Goal: Task Accomplishment & Management: Manage account settings

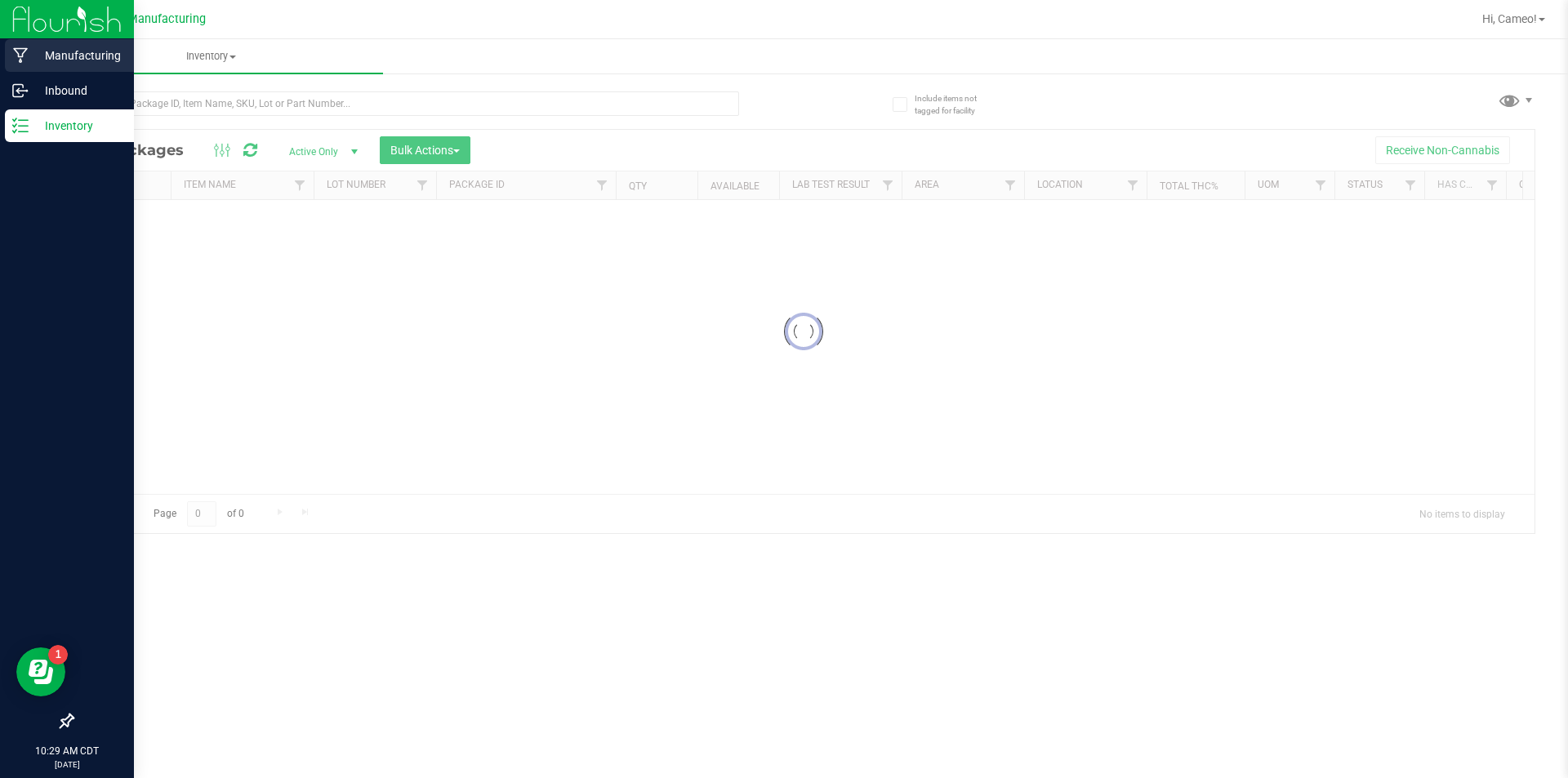
click at [16, 54] on icon at bounding box center [21, 55] width 16 height 16
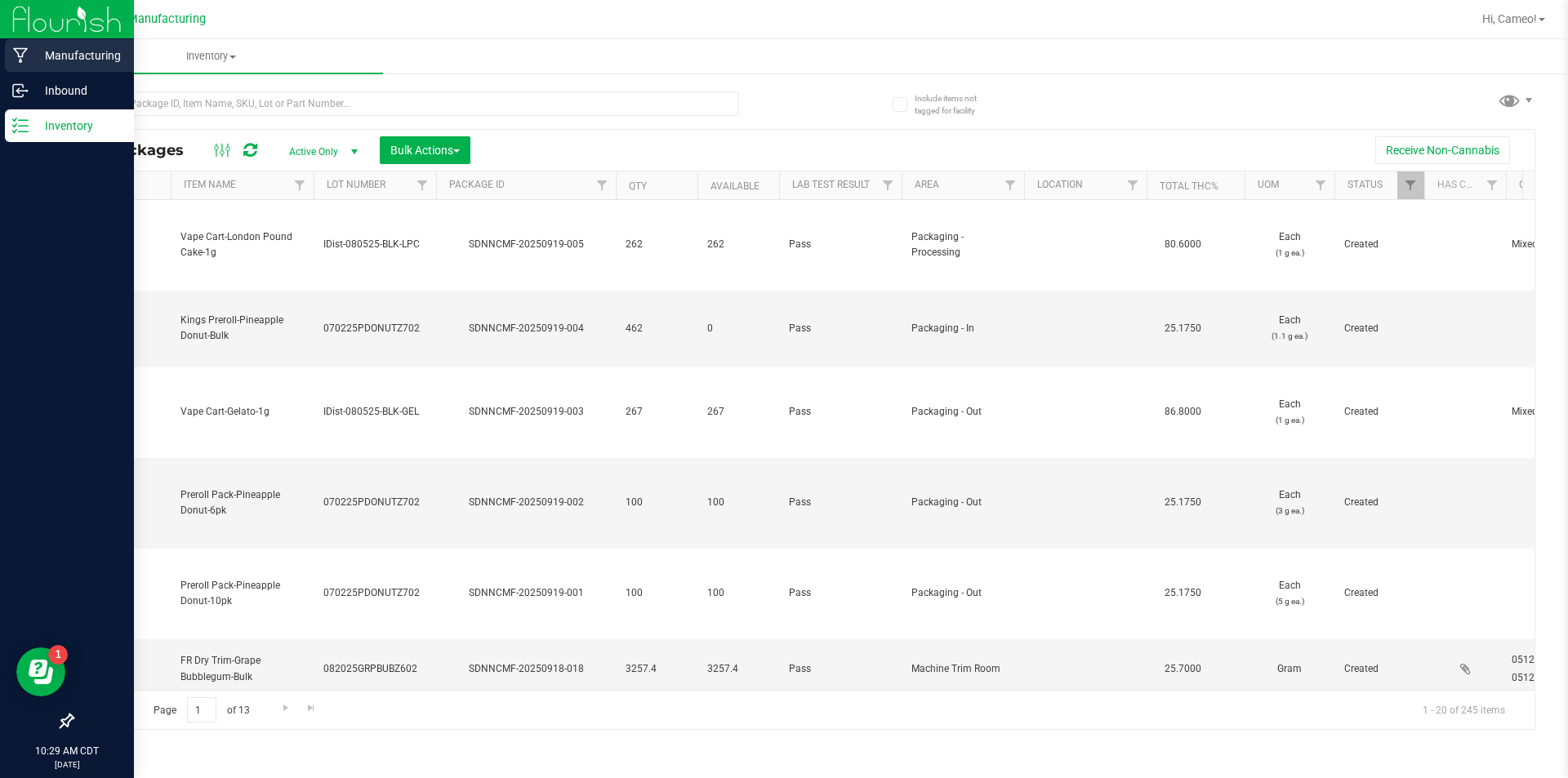
type input "[DATE]"
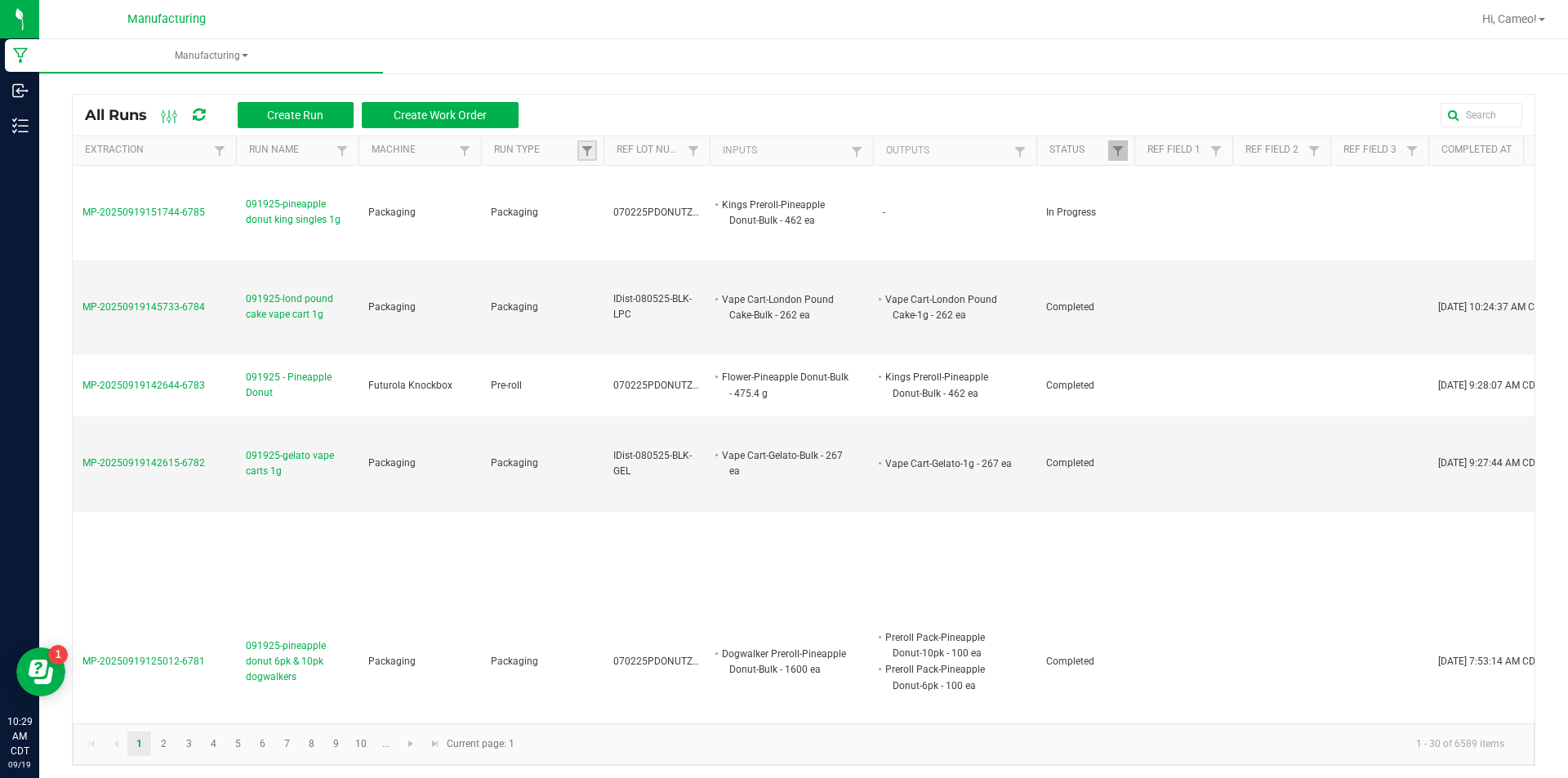
click at [594, 151] on link at bounding box center [587, 151] width 20 height 21
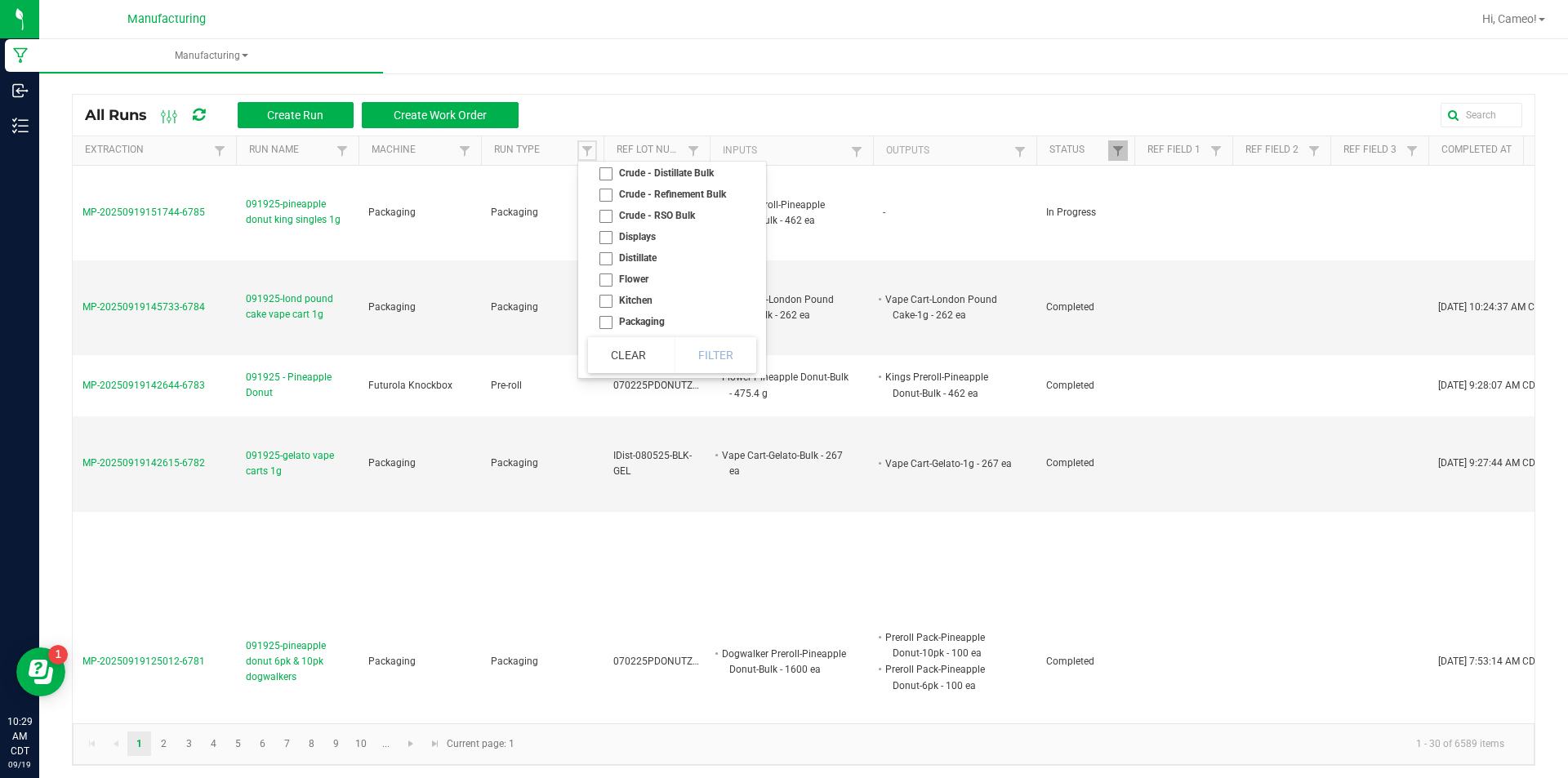
scroll to position [91, 0]
click at [624, 294] on li "Pre-roll" at bounding box center [667, 297] width 158 height 22
checkbox input "true"
click at [713, 345] on button "Filter" at bounding box center [714, 355] width 81 height 36
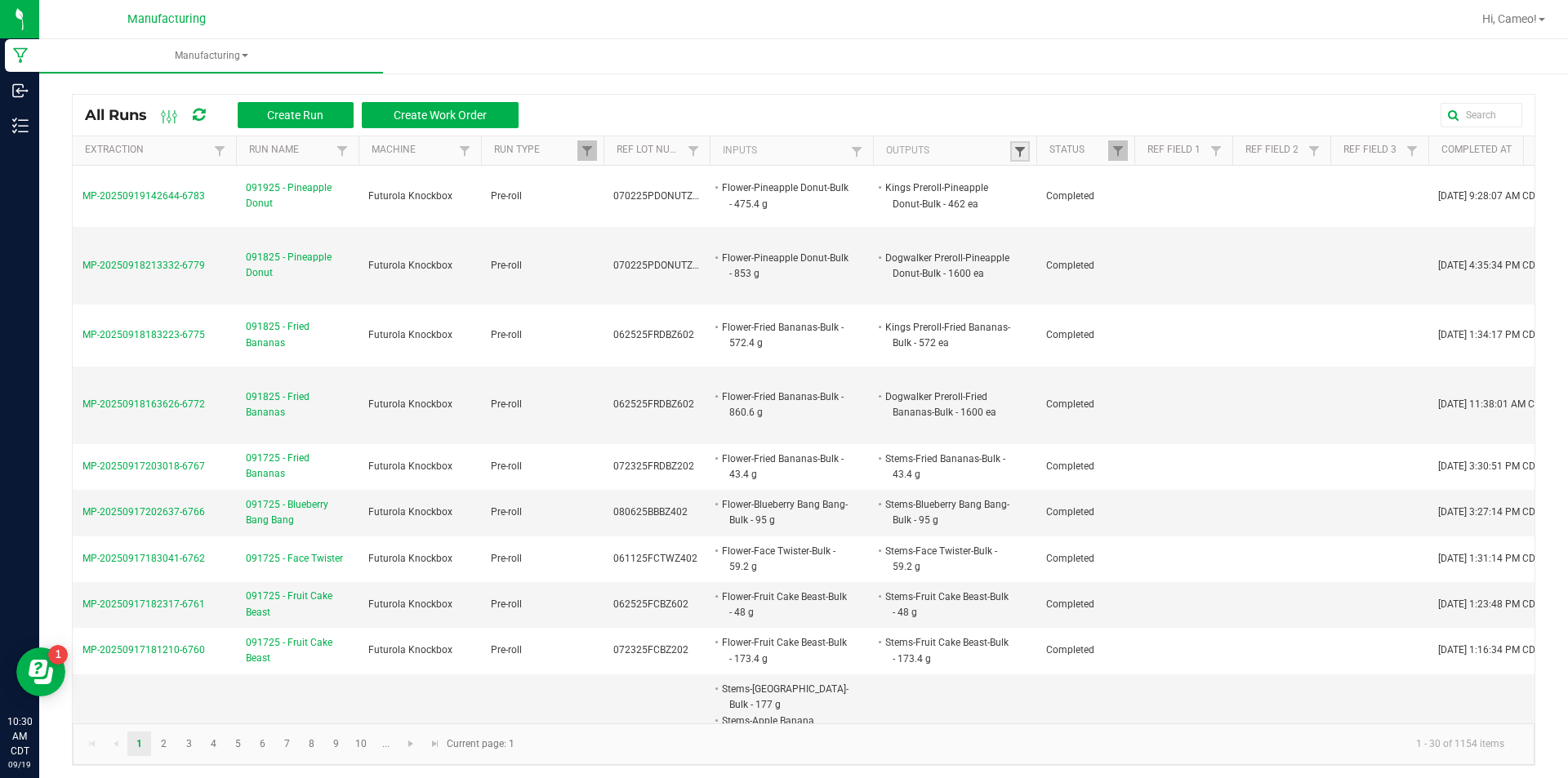
click at [1016, 151] on span at bounding box center [1020, 151] width 13 height 13
click at [1078, 188] on input "text" at bounding box center [1105, 184] width 168 height 24
type input "dogwalker"
click at [1115, 150] on span at bounding box center [1118, 151] width 13 height 13
click at [1017, 151] on span at bounding box center [1020, 151] width 13 height 13
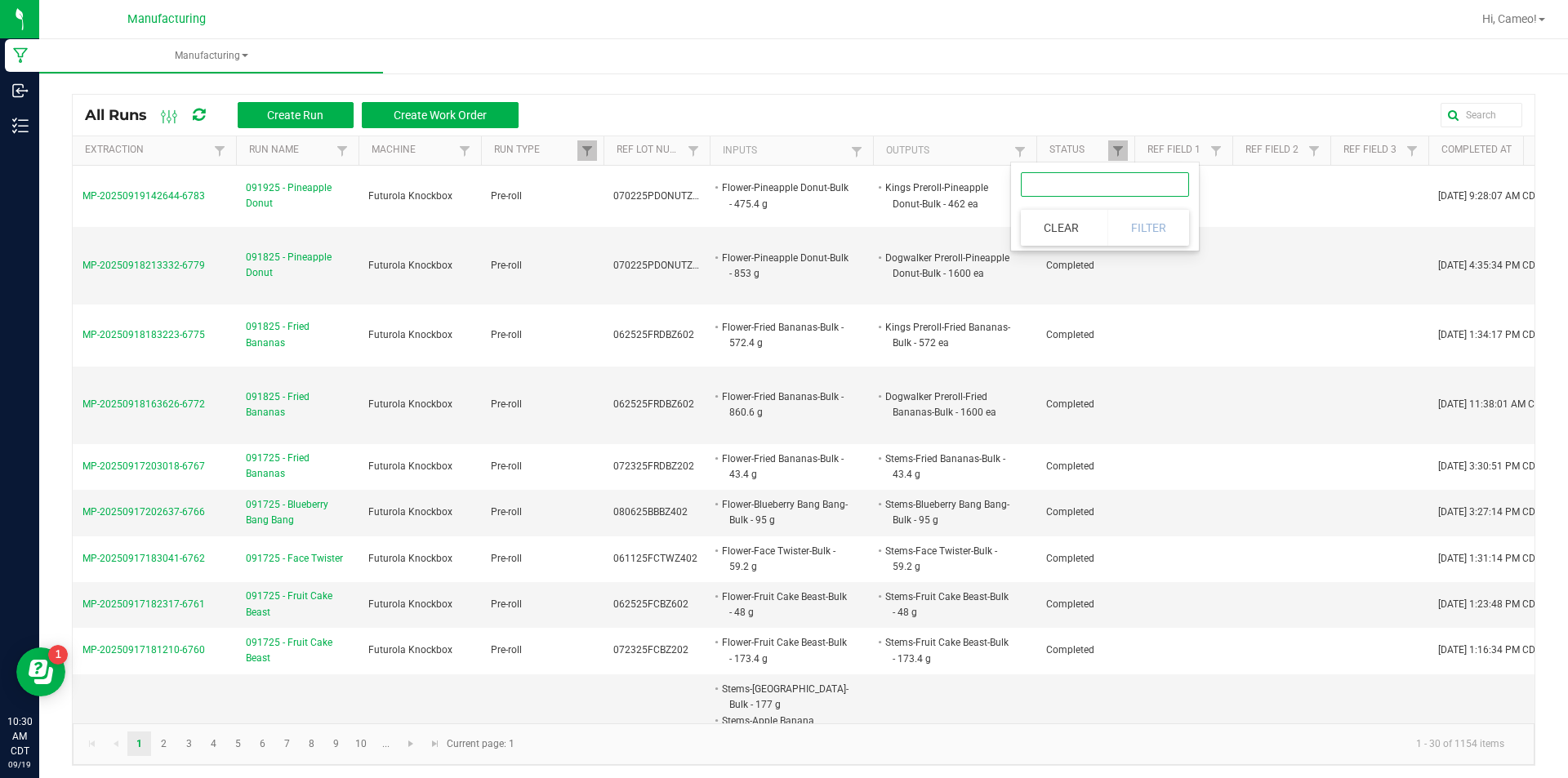
click at [1097, 182] on input "text" at bounding box center [1105, 184] width 168 height 24
type input "dogwalker"
click at [1142, 225] on button "Filter" at bounding box center [1147, 227] width 81 height 36
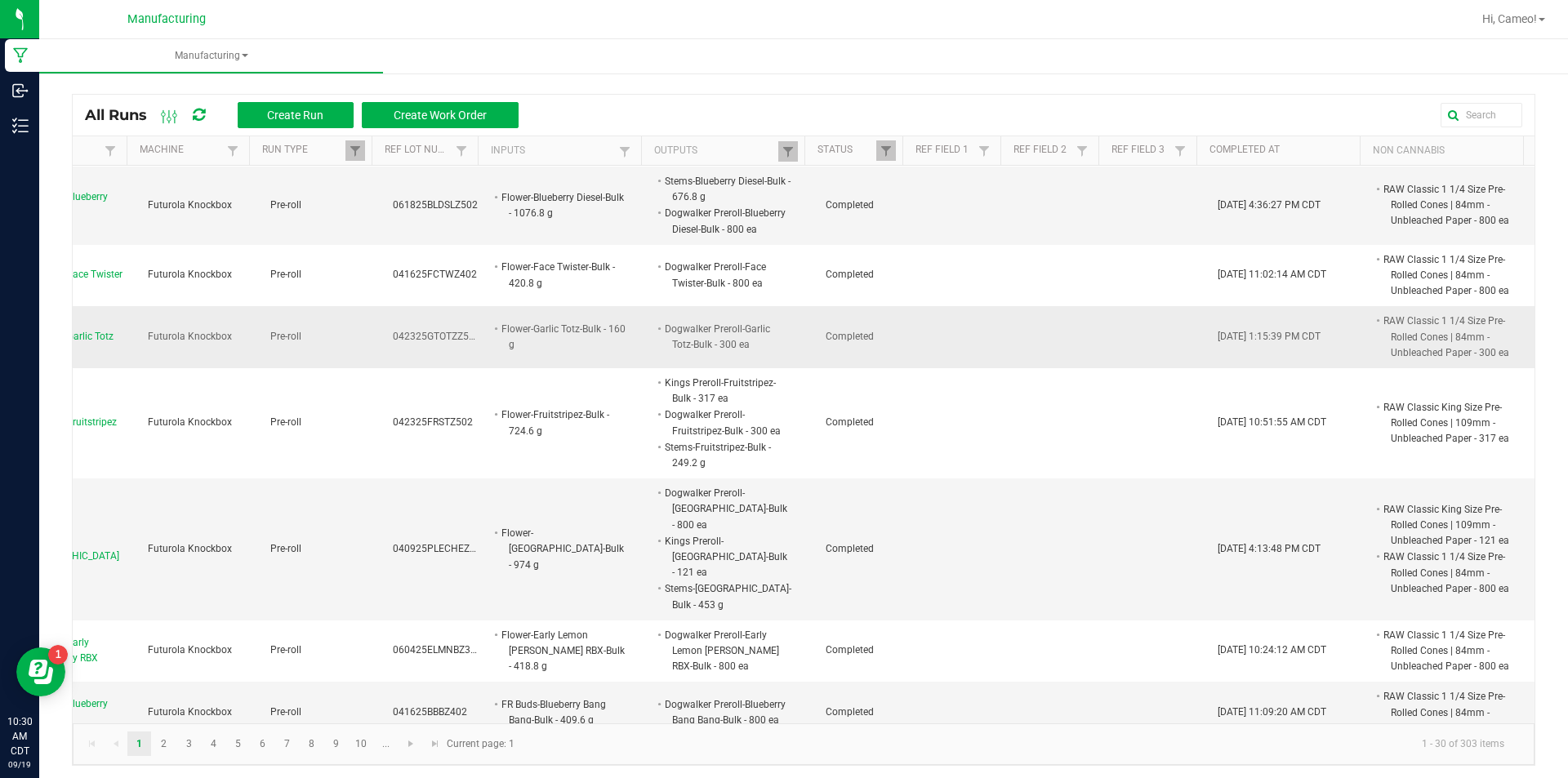
scroll to position [1659, 245]
click at [160, 745] on link "2" at bounding box center [163, 744] width 23 height 24
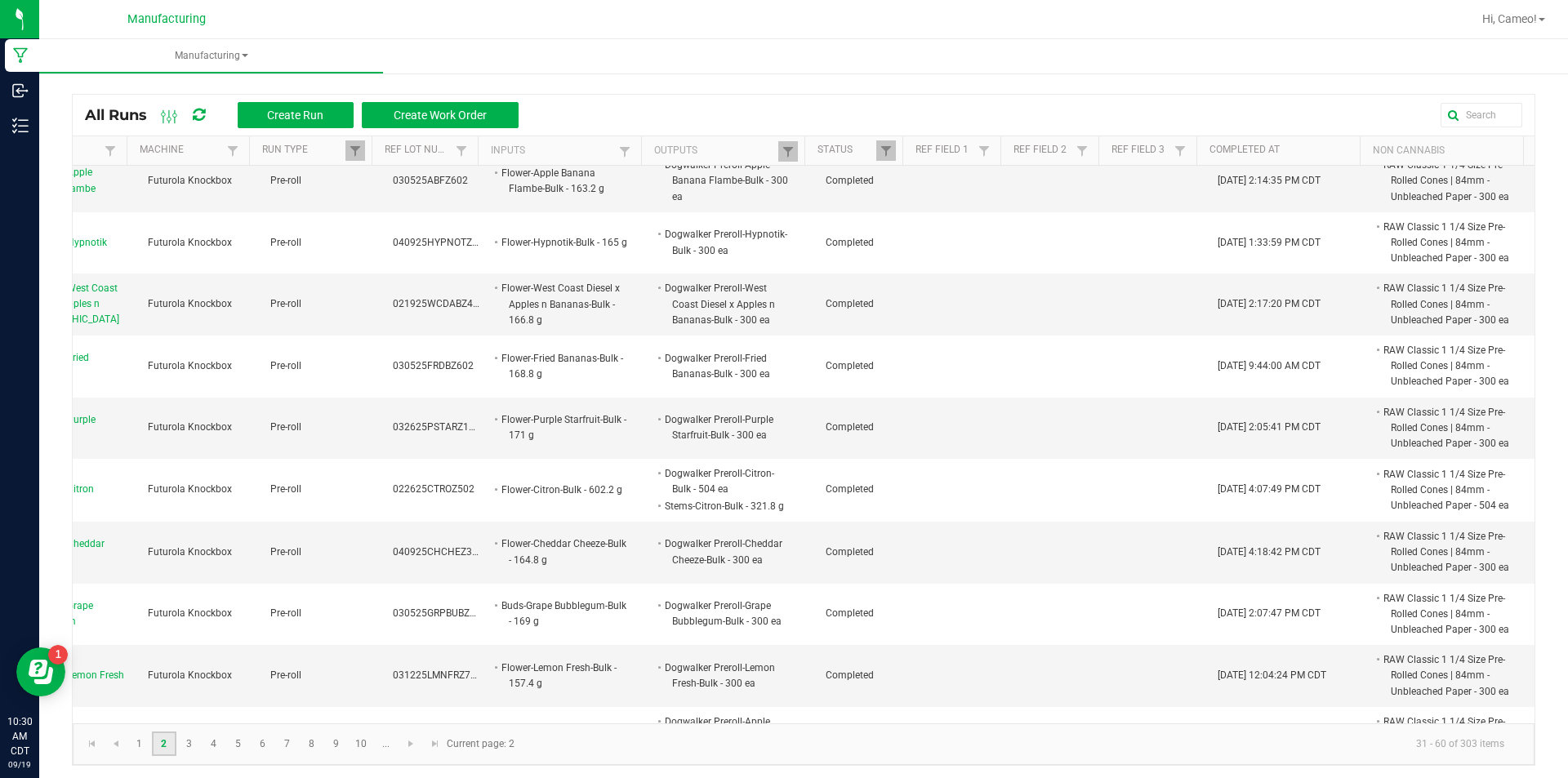
scroll to position [1372, 245]
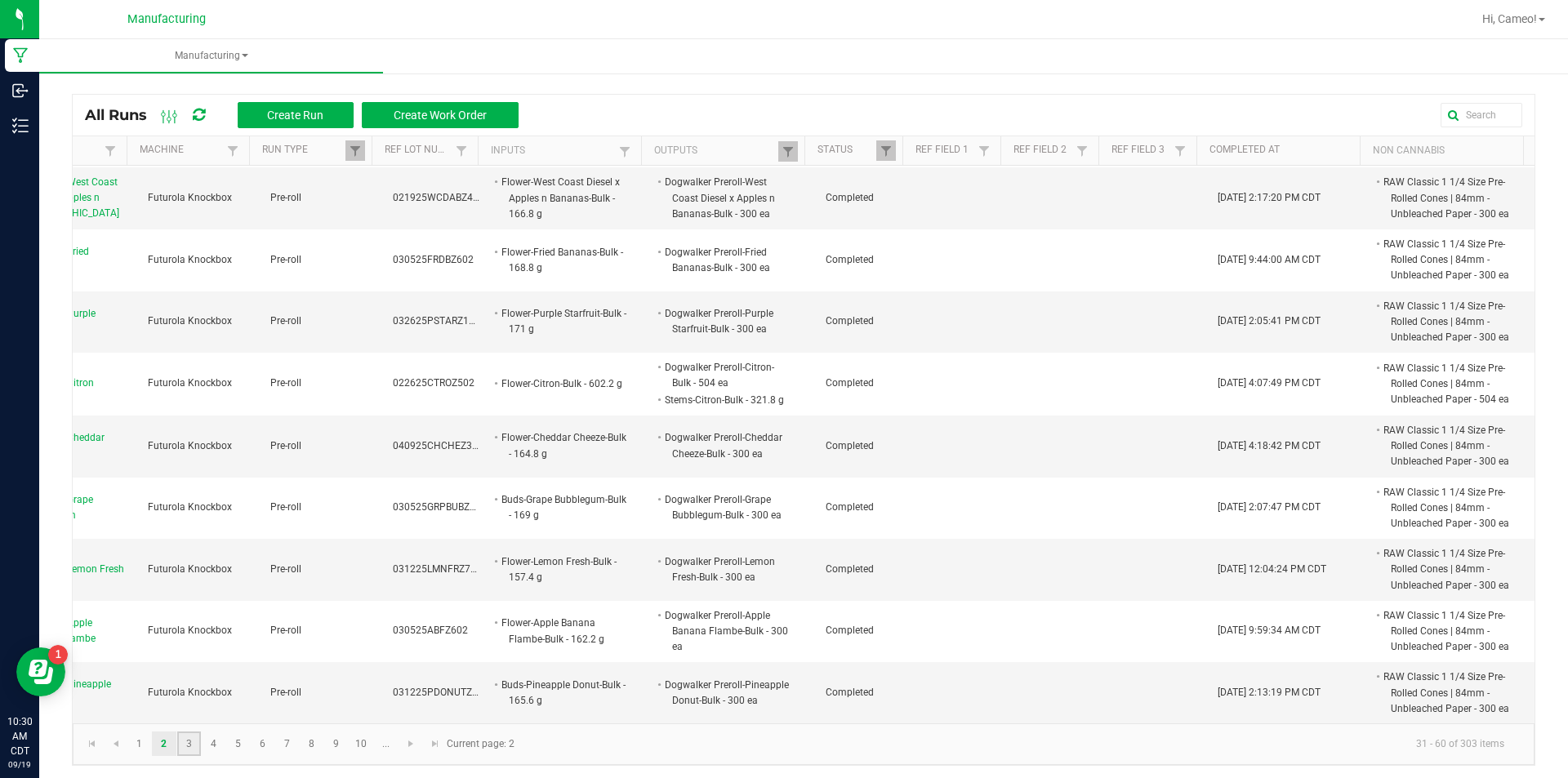
click at [191, 749] on link "3" at bounding box center [189, 744] width 23 height 24
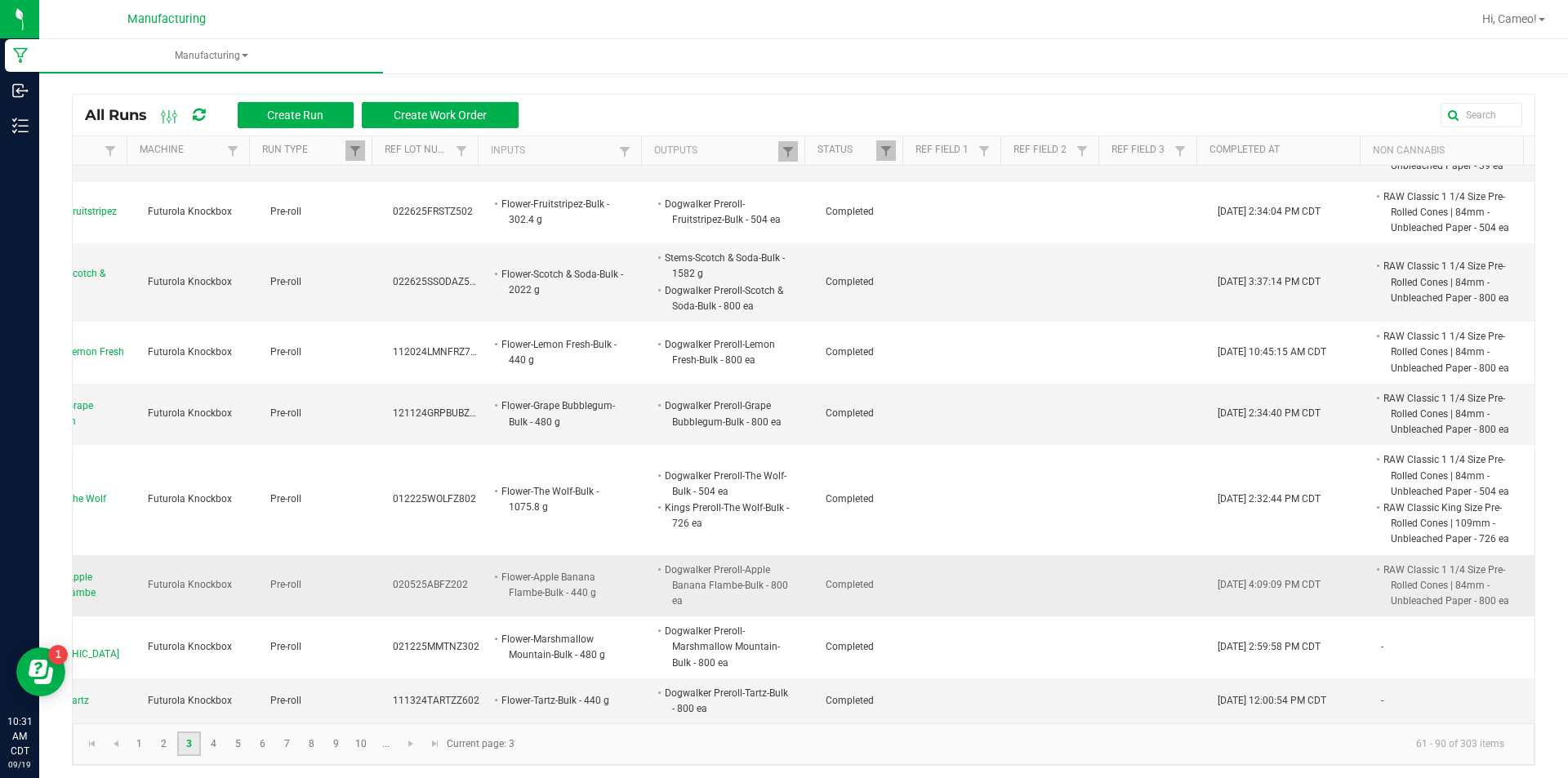
scroll to position [4, 0]
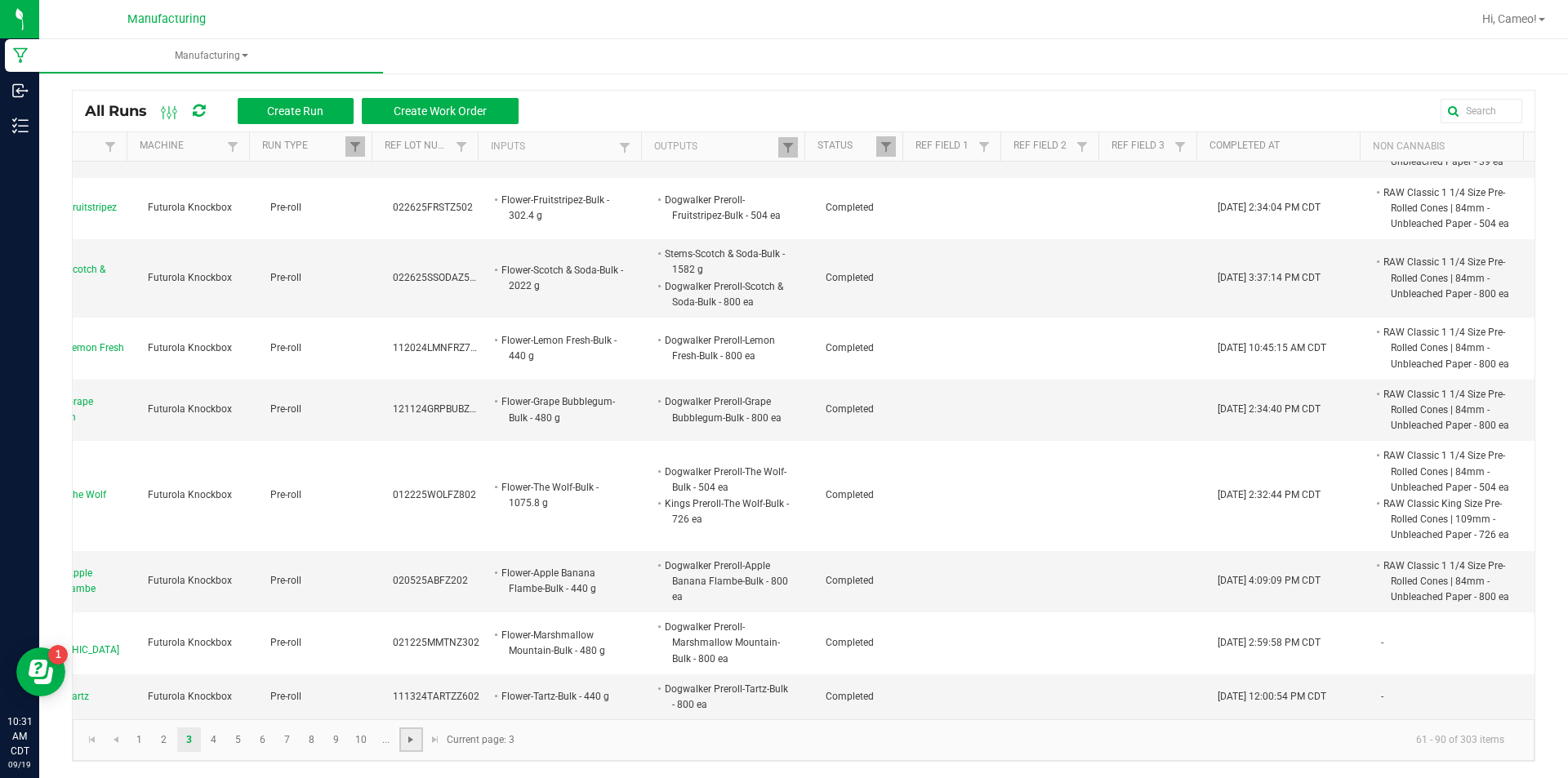
click at [413, 743] on span "Go to the next page" at bounding box center [410, 740] width 13 height 13
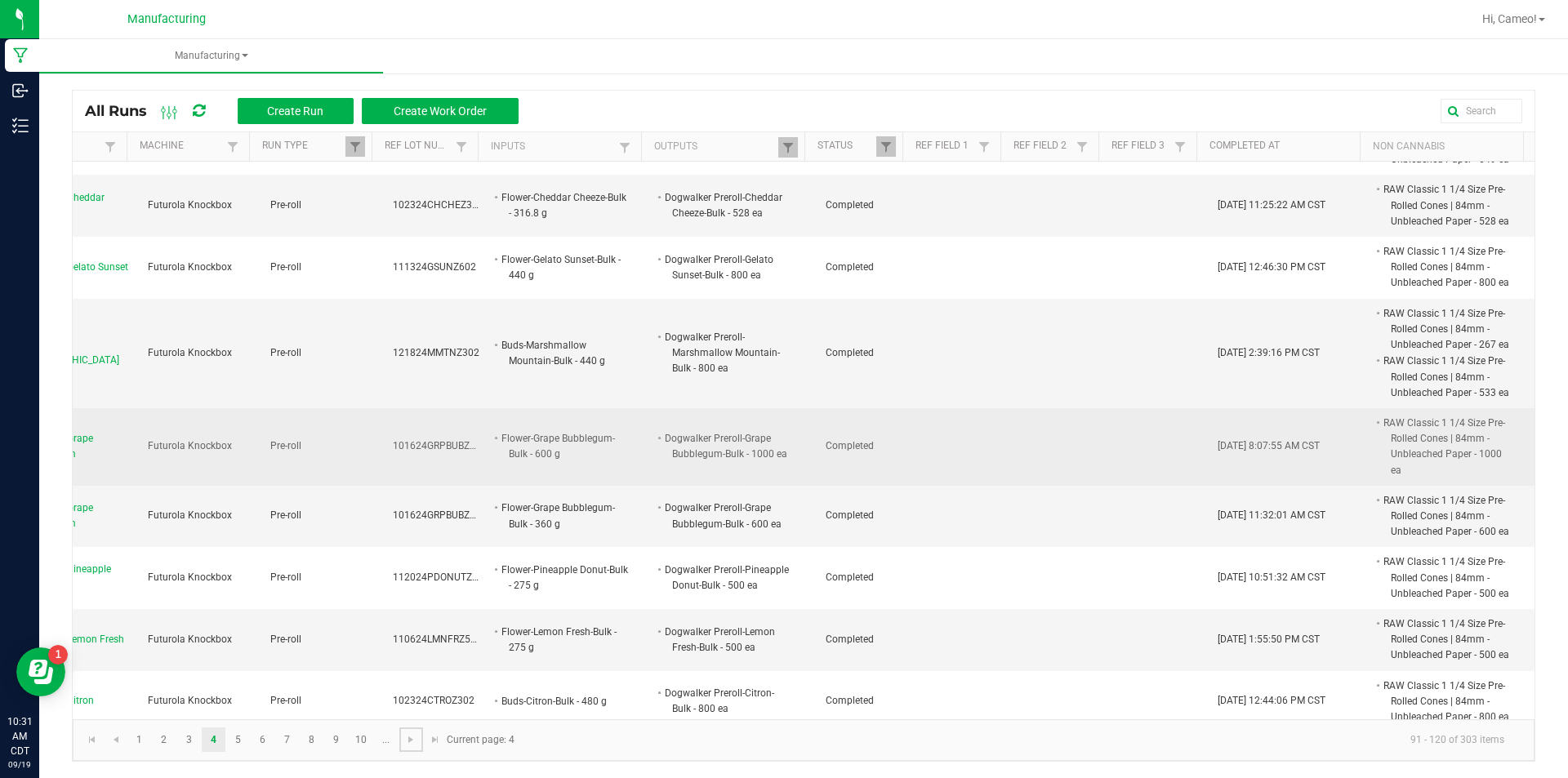
scroll to position [1515, 245]
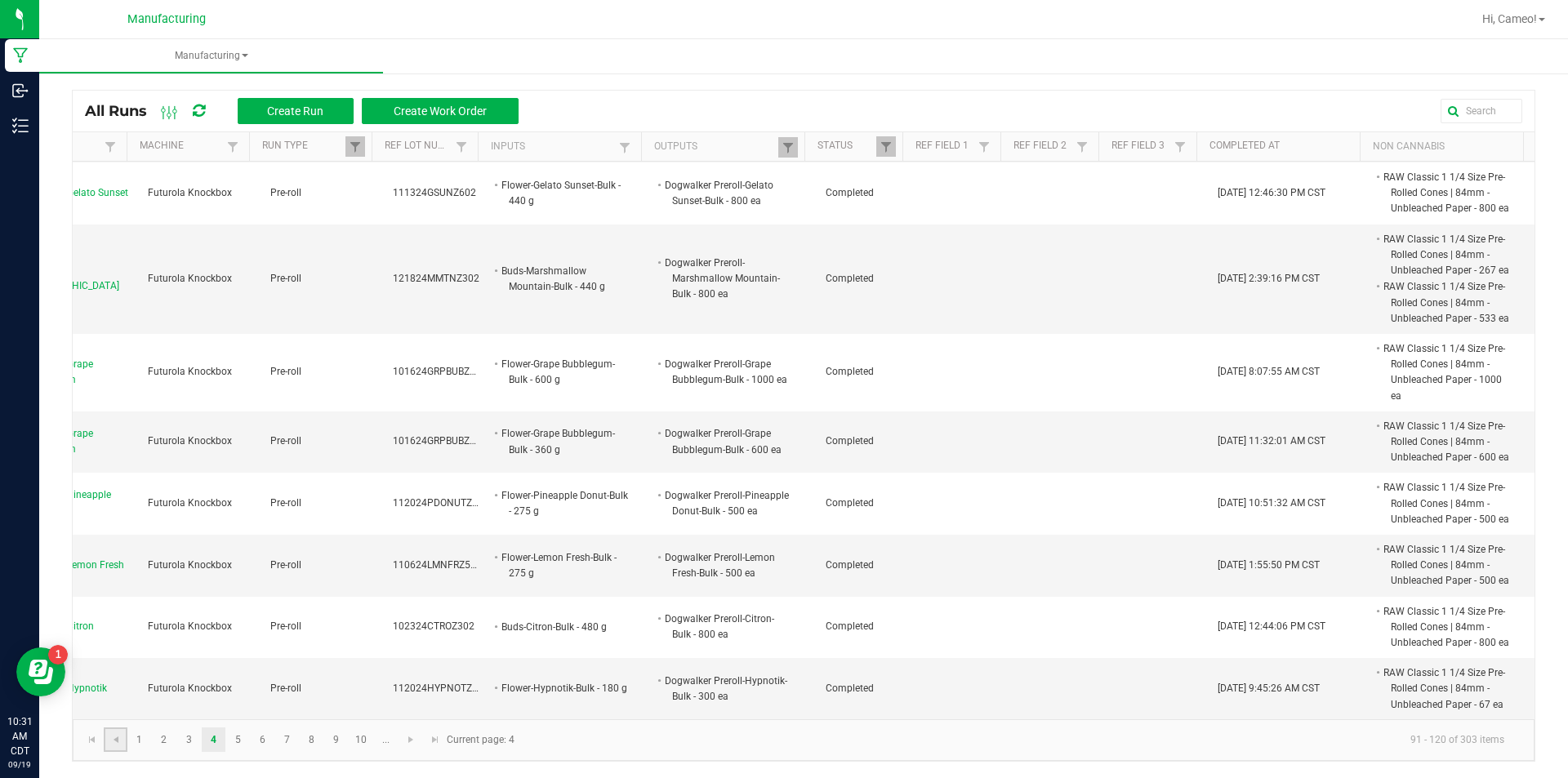
click at [123, 736] on link at bounding box center [115, 740] width 23 height 24
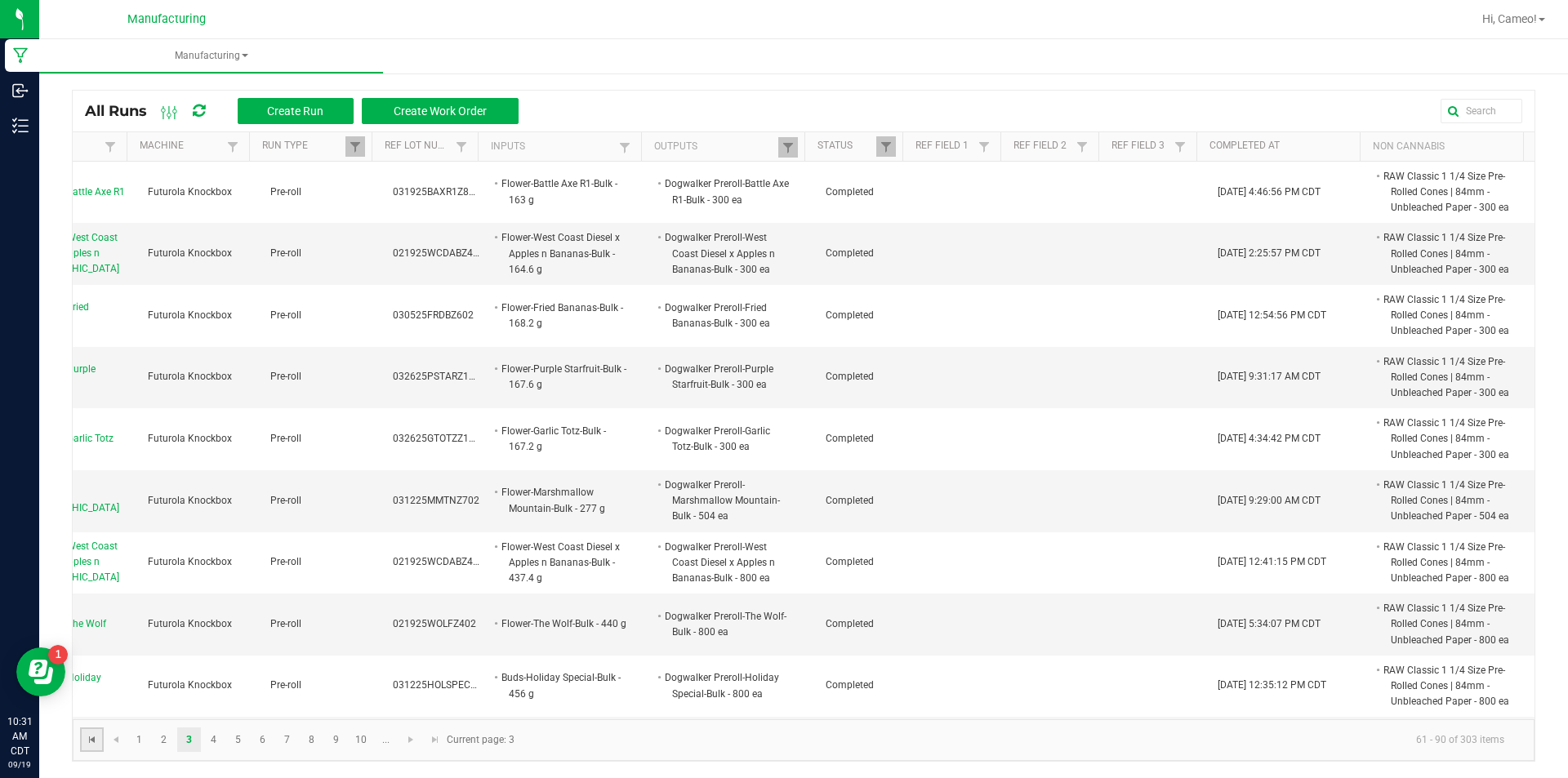
click at [87, 740] on span "Go to the first page" at bounding box center [93, 740] width 13 height 13
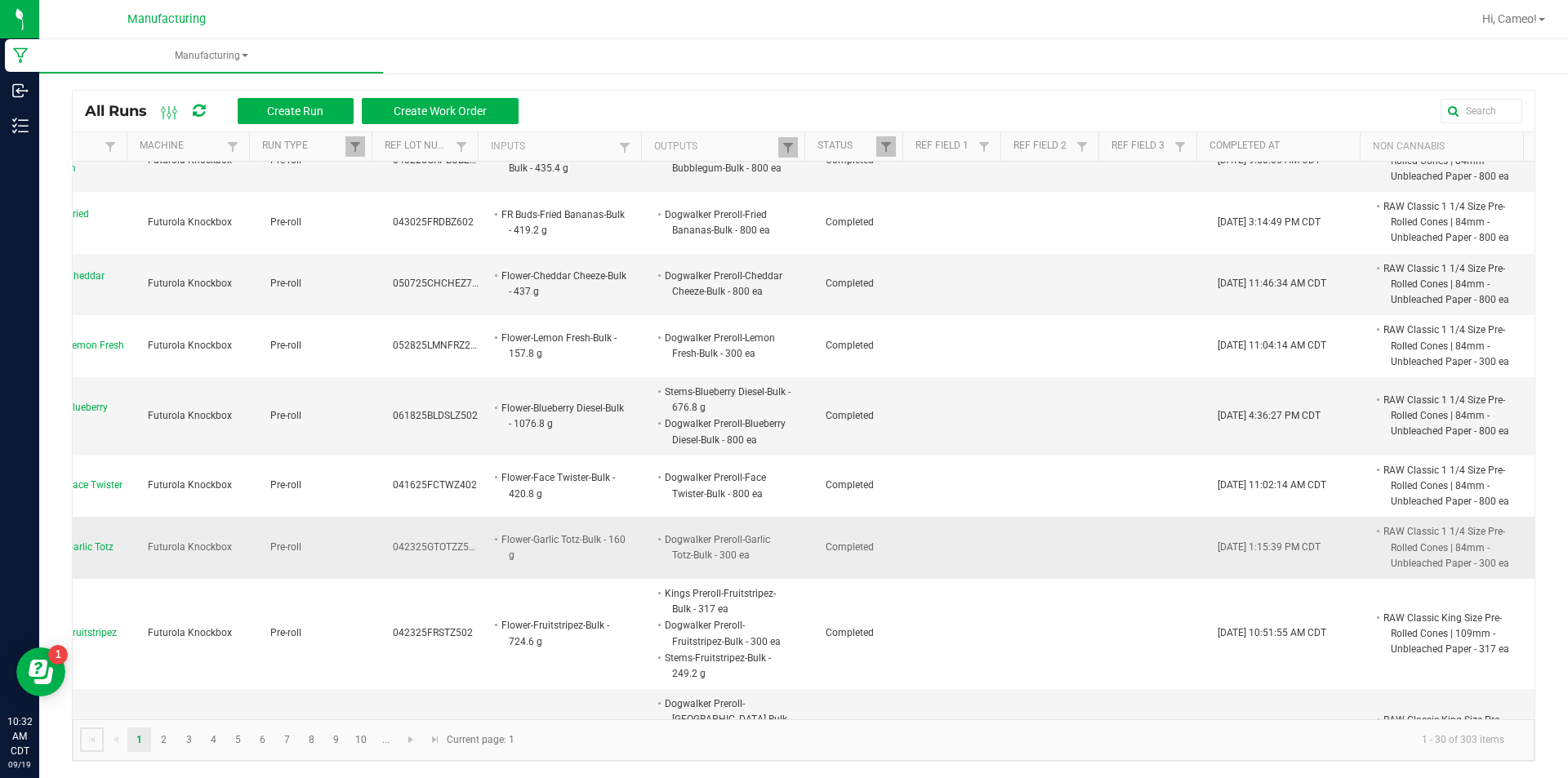
scroll to position [1659, 245]
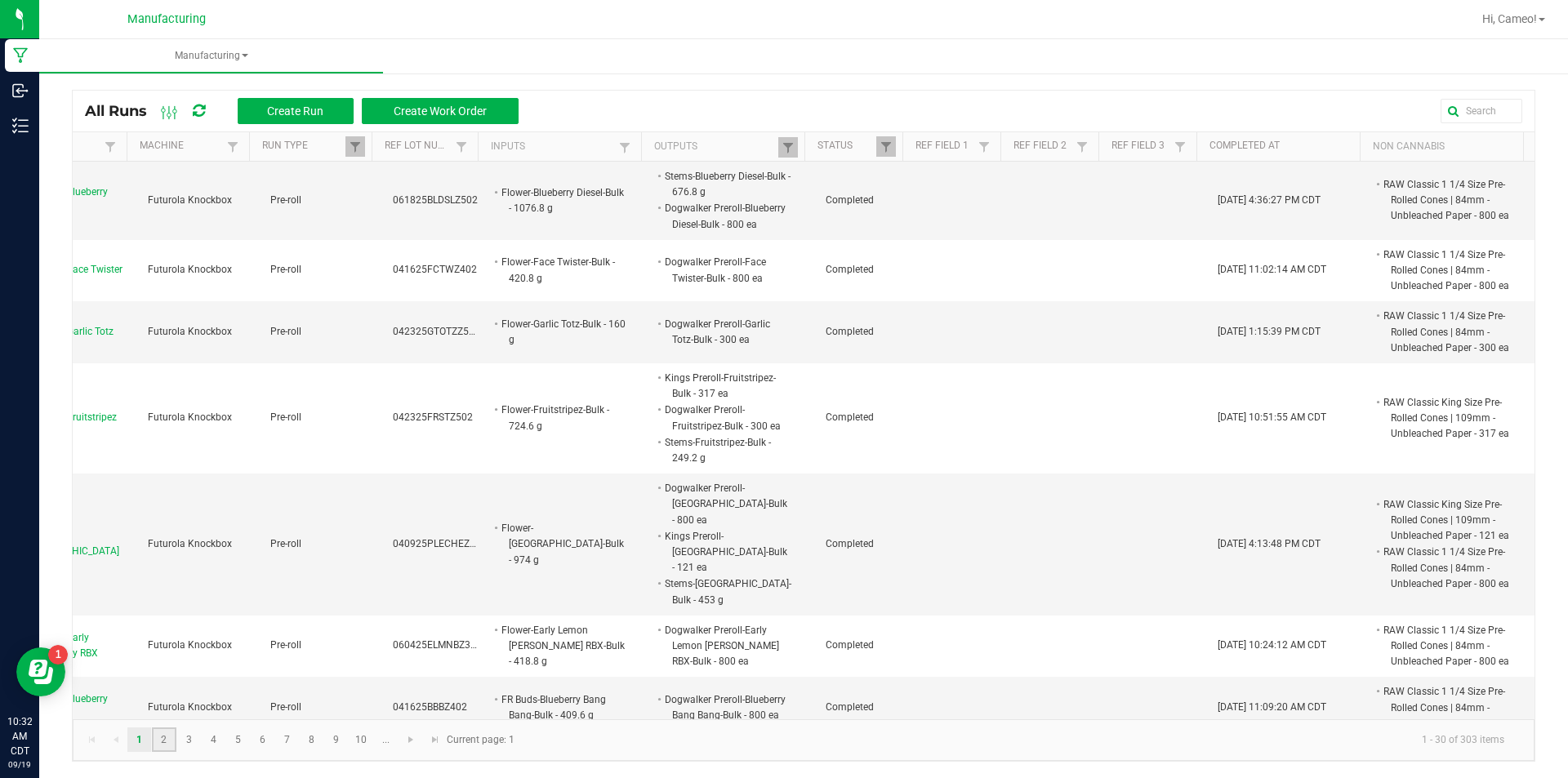
click at [157, 745] on link "2" at bounding box center [163, 740] width 23 height 24
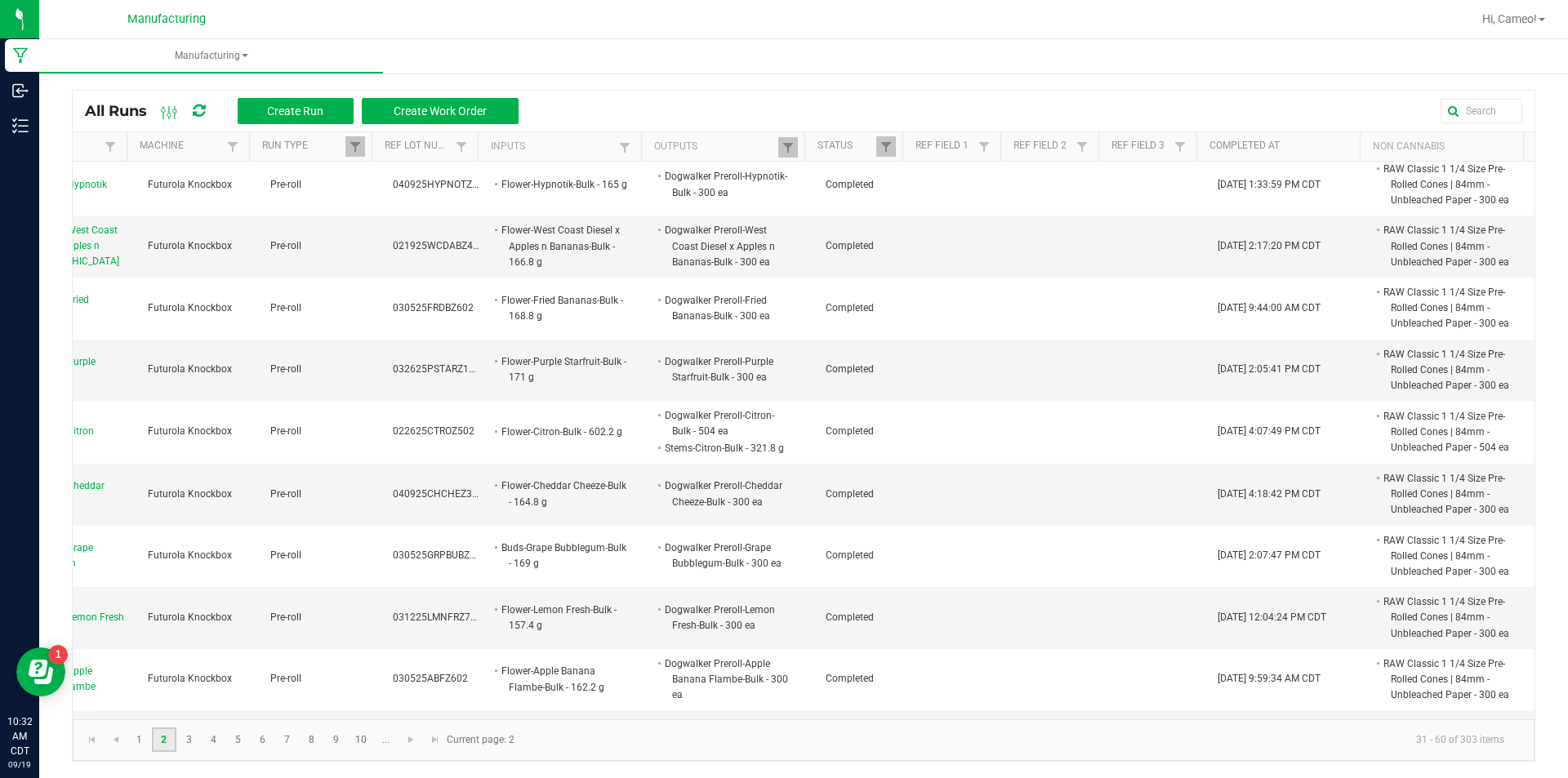
scroll to position [1372, 245]
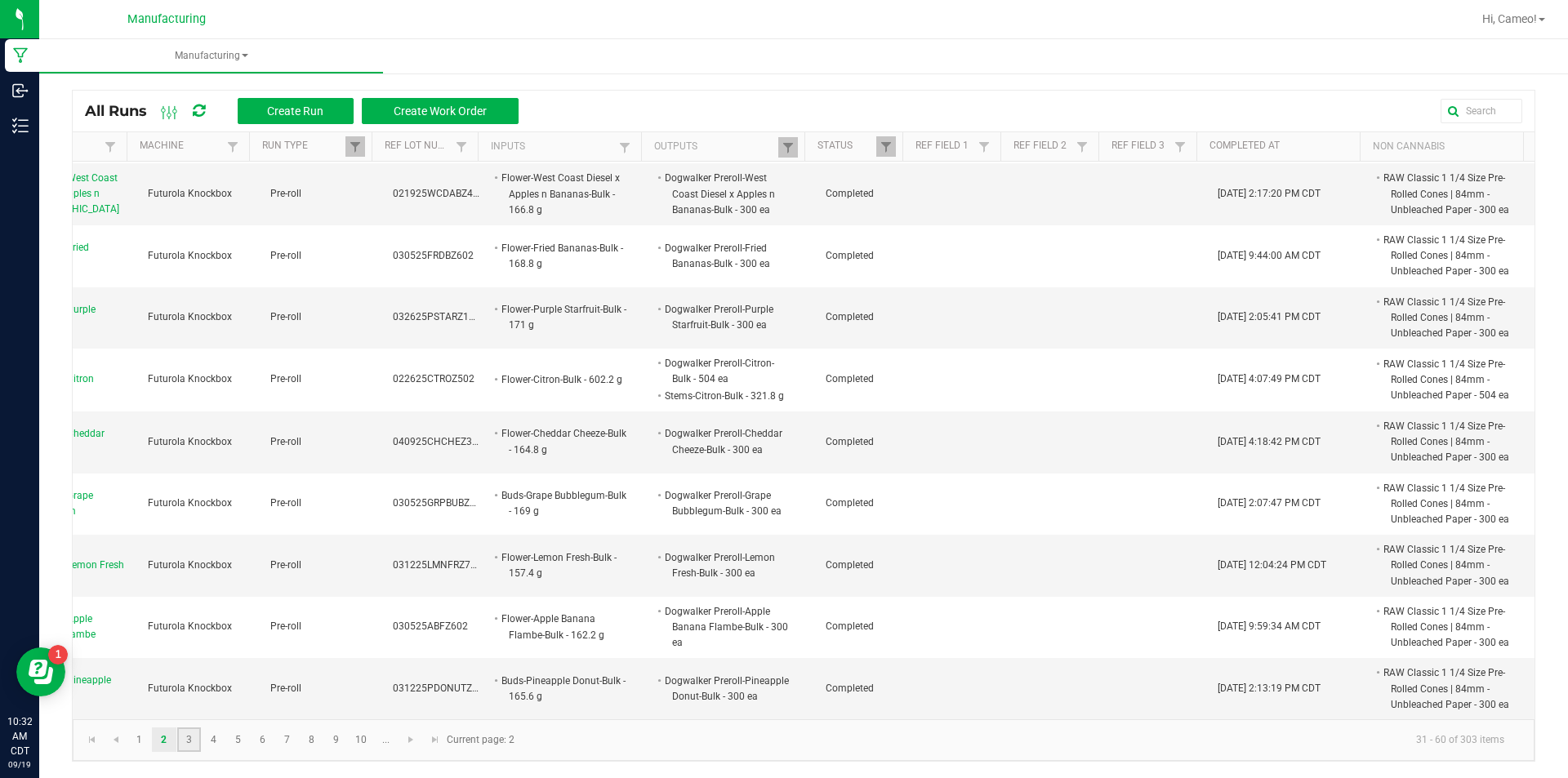
click at [191, 740] on link "3" at bounding box center [189, 740] width 23 height 24
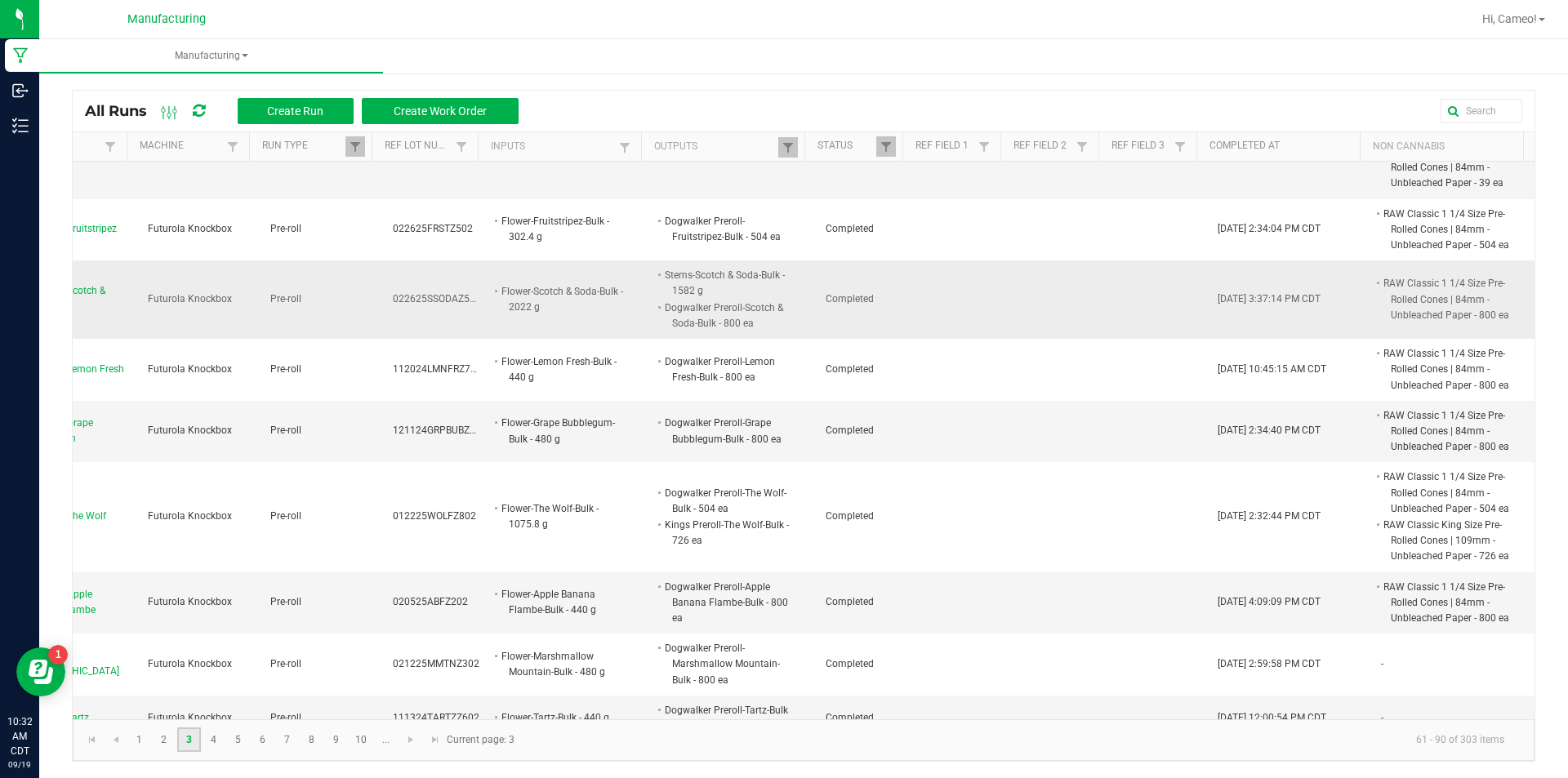
scroll to position [1467, 245]
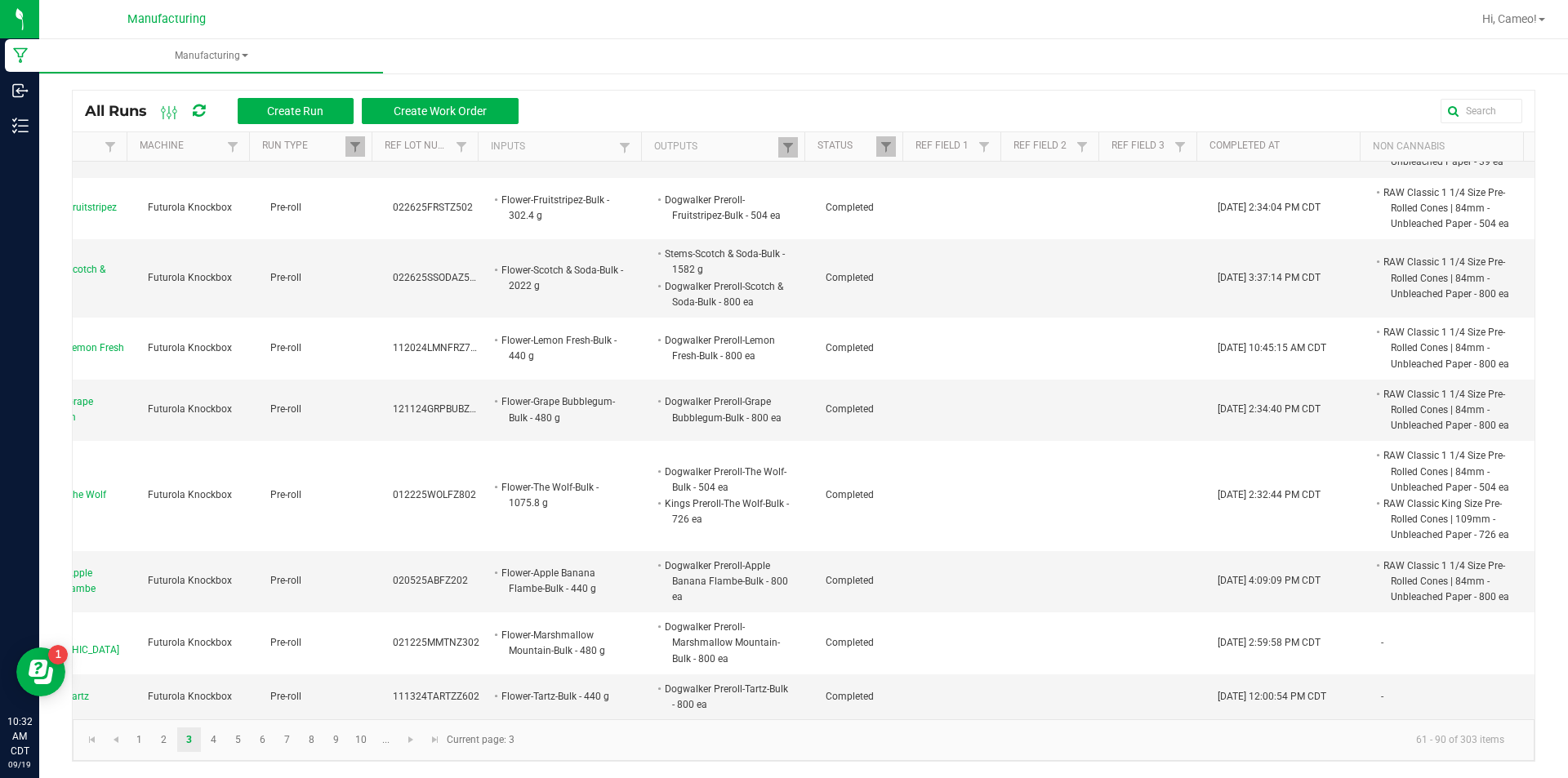
click at [209, 44] on link "Manufacturing" at bounding box center [211, 56] width 344 height 35
click at [218, 62] on span "Manufacturing" at bounding box center [211, 55] width 344 height 14
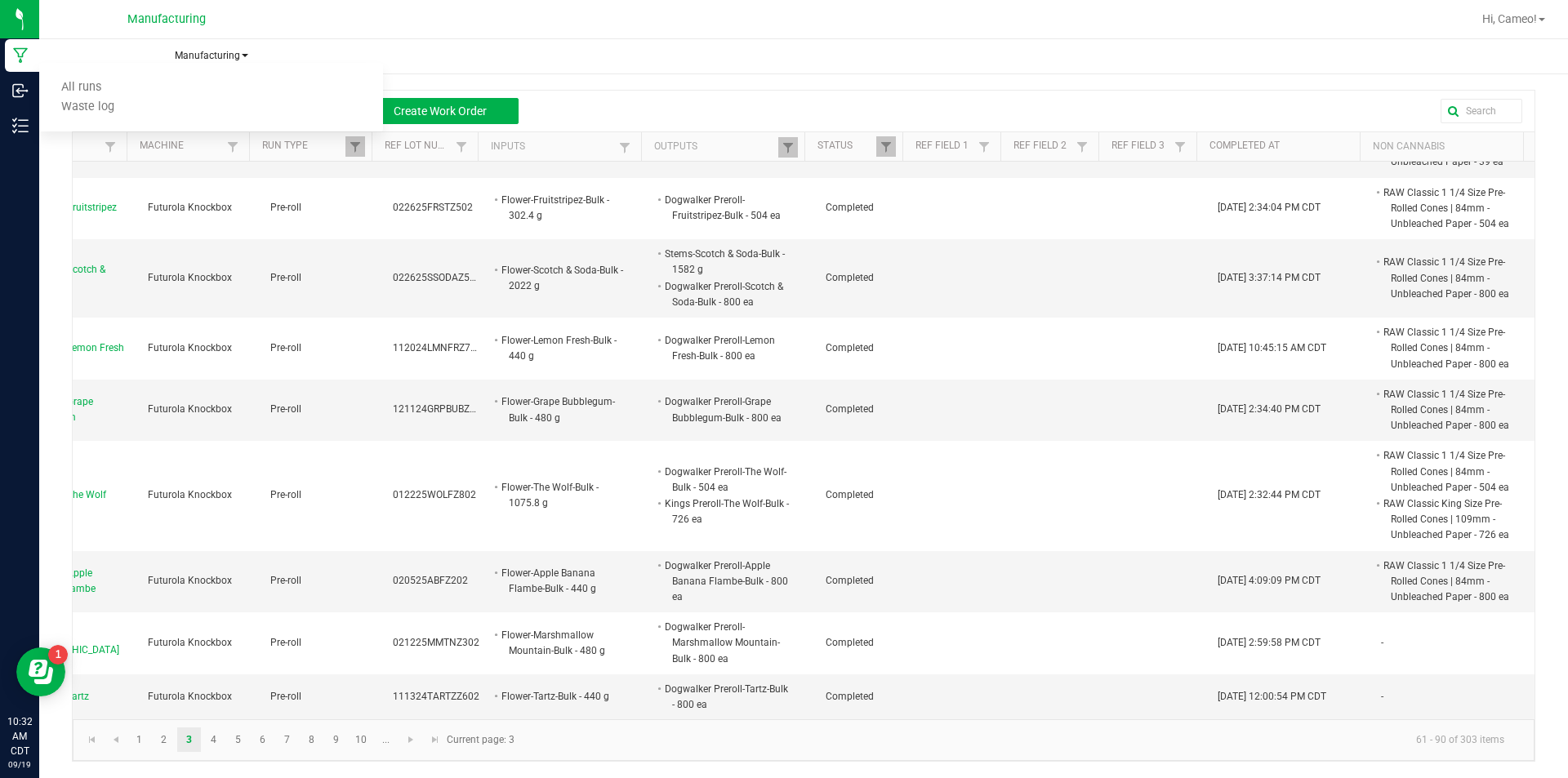
click at [228, 55] on span "Manufacturing" at bounding box center [211, 55] width 344 height 14
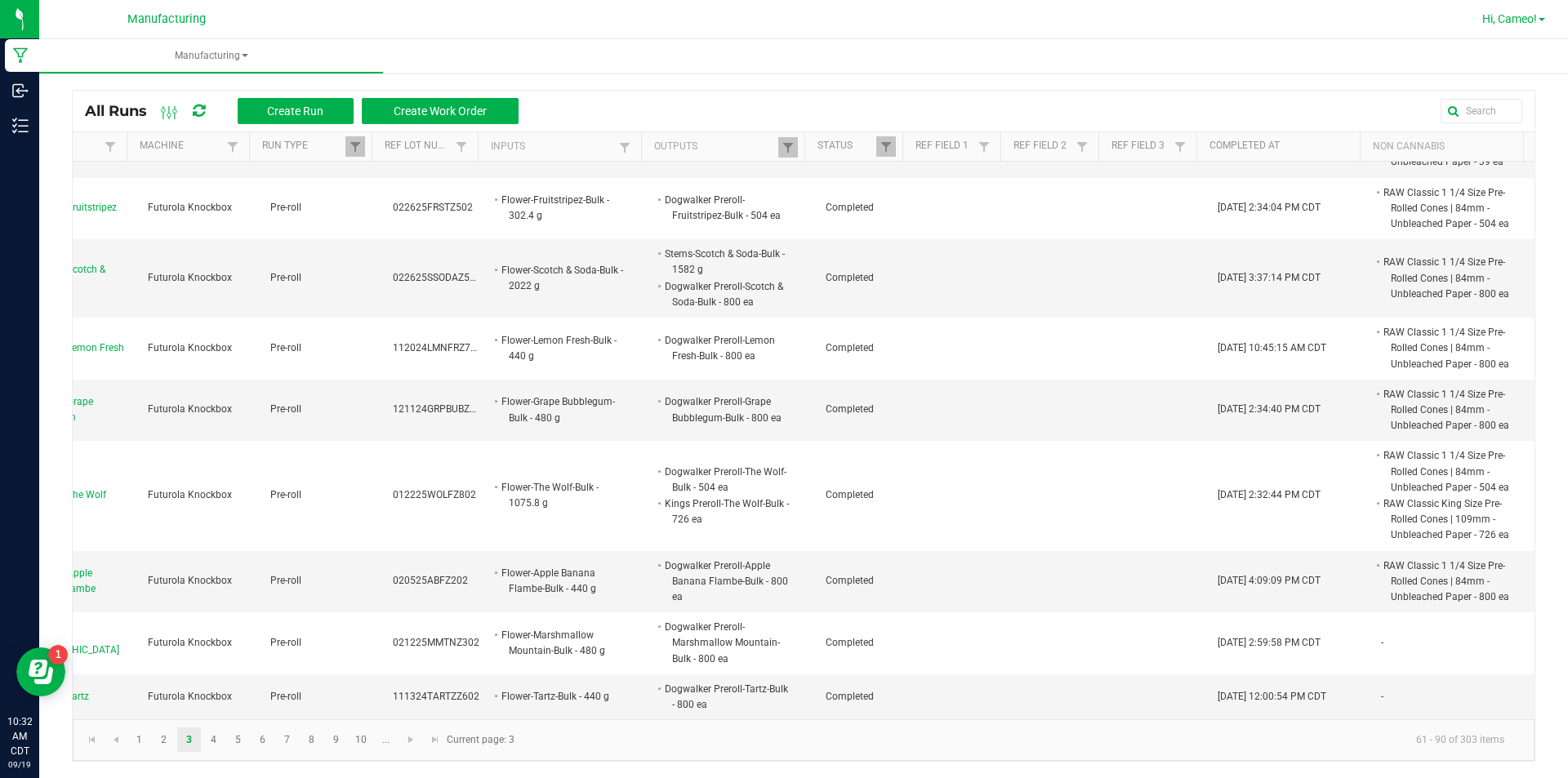
click at [1518, 14] on span "Hi, Cameo!" at bounding box center [1509, 19] width 55 height 13
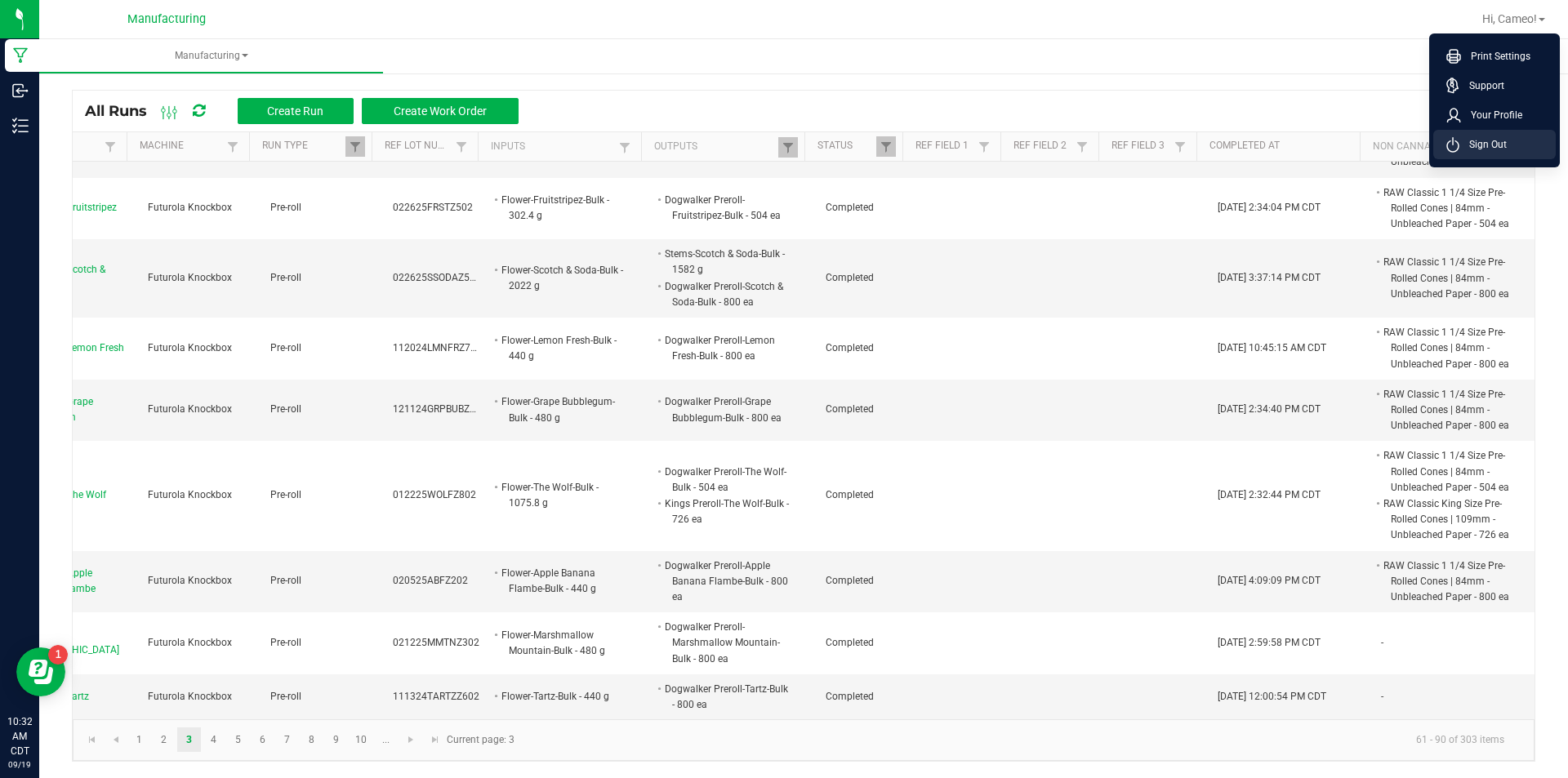
click at [1495, 143] on span "Sign Out" at bounding box center [1483, 144] width 48 height 16
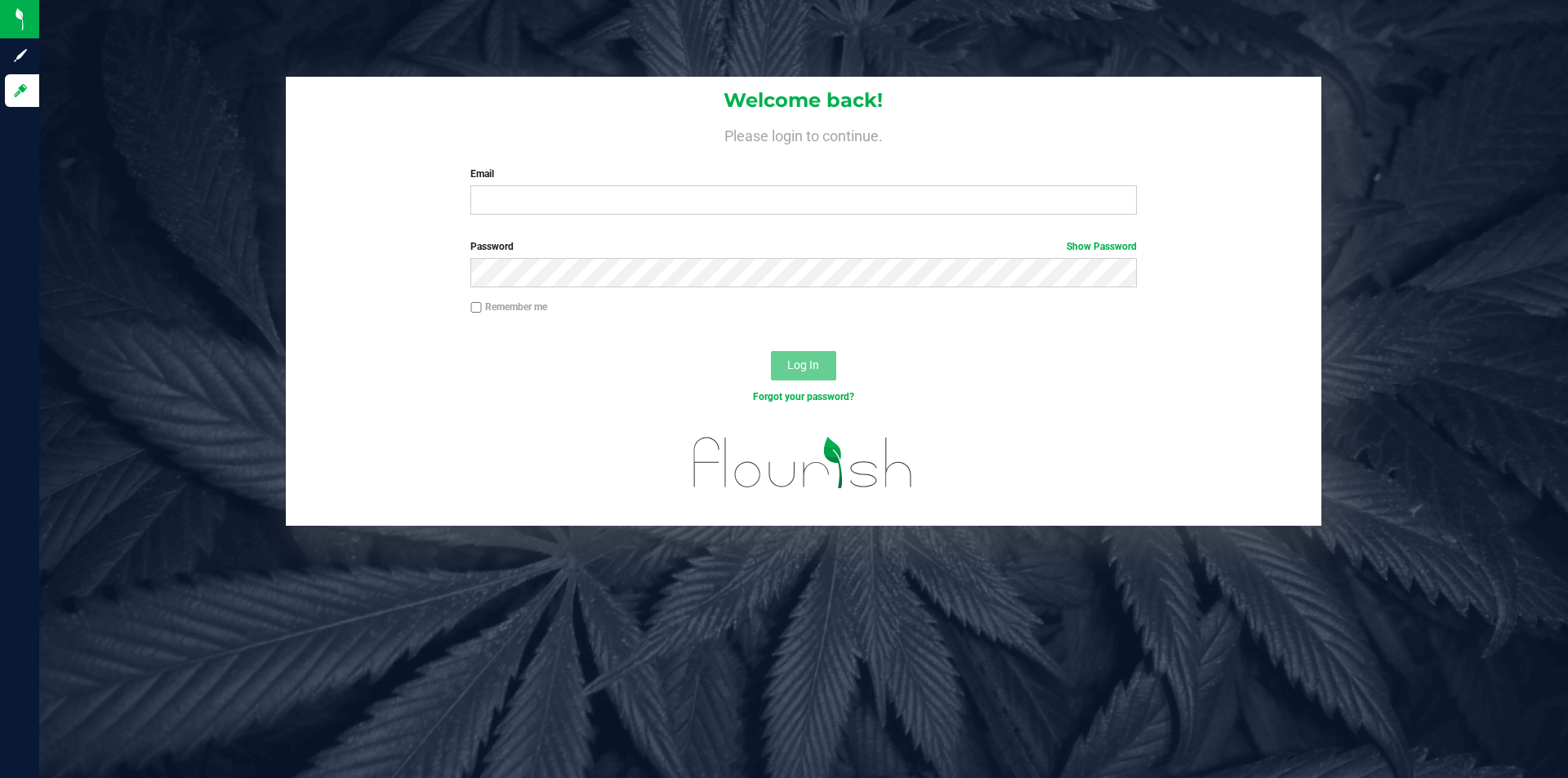
click at [458, 617] on div "Welcome back! Please login to continue. Email Required Please format your email…" at bounding box center [803, 389] width 1529 height 778
